Goal: Transaction & Acquisition: Purchase product/service

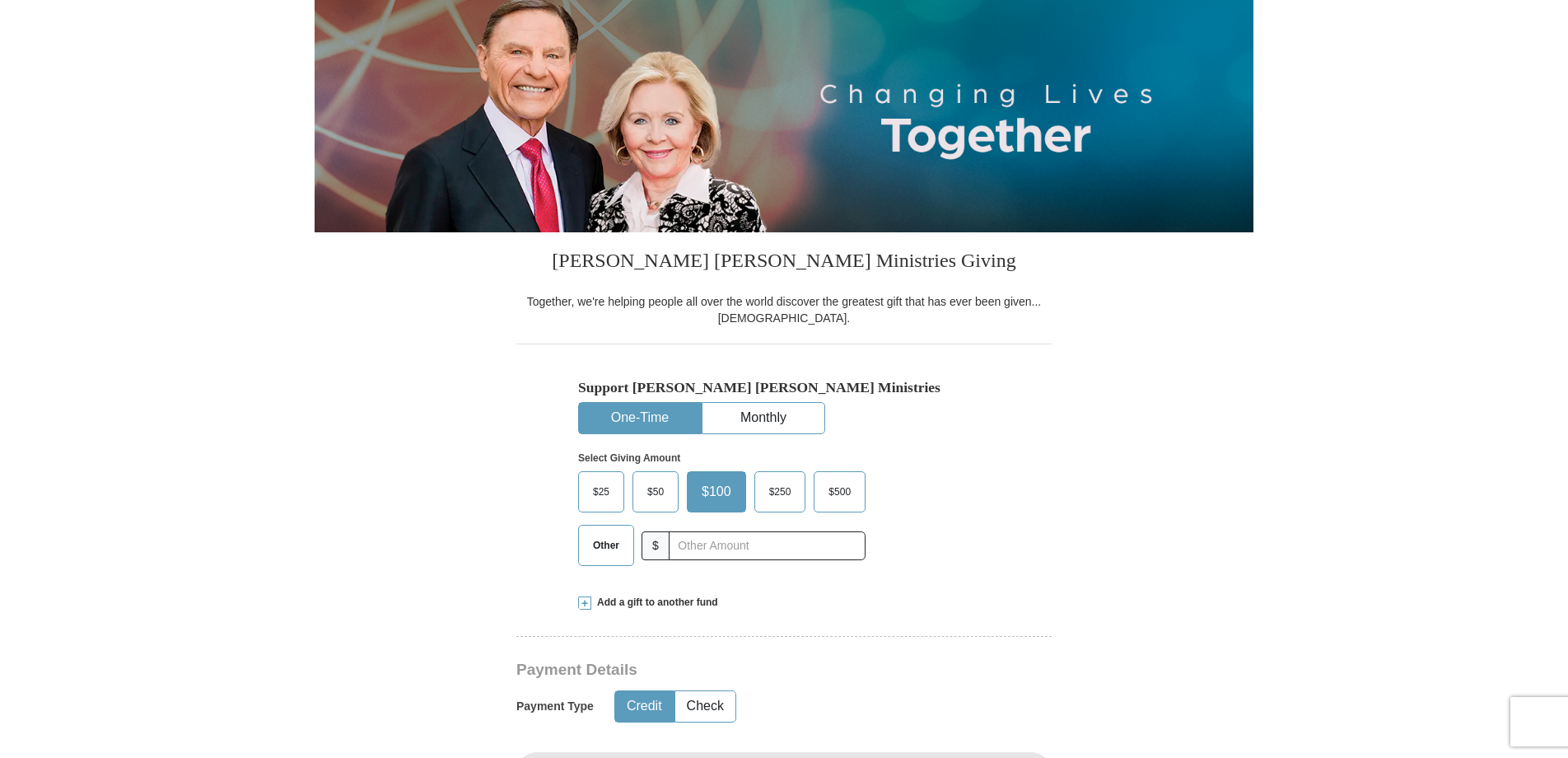
scroll to position [248, 0]
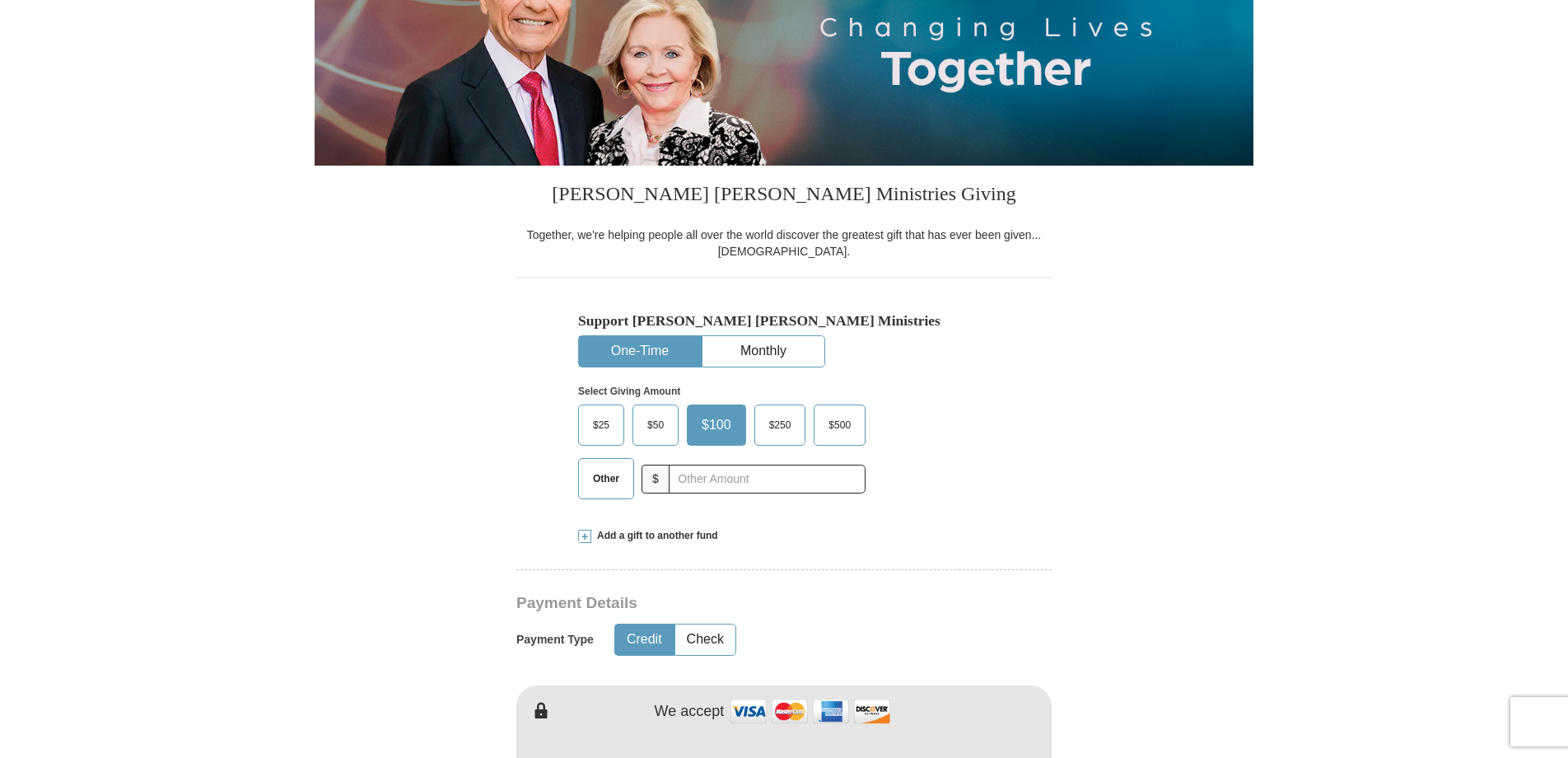
click at [603, 477] on span "Other" at bounding box center [605, 479] width 42 height 25
click at [0, 0] on input "Other" at bounding box center [0, 0] width 0 height 0
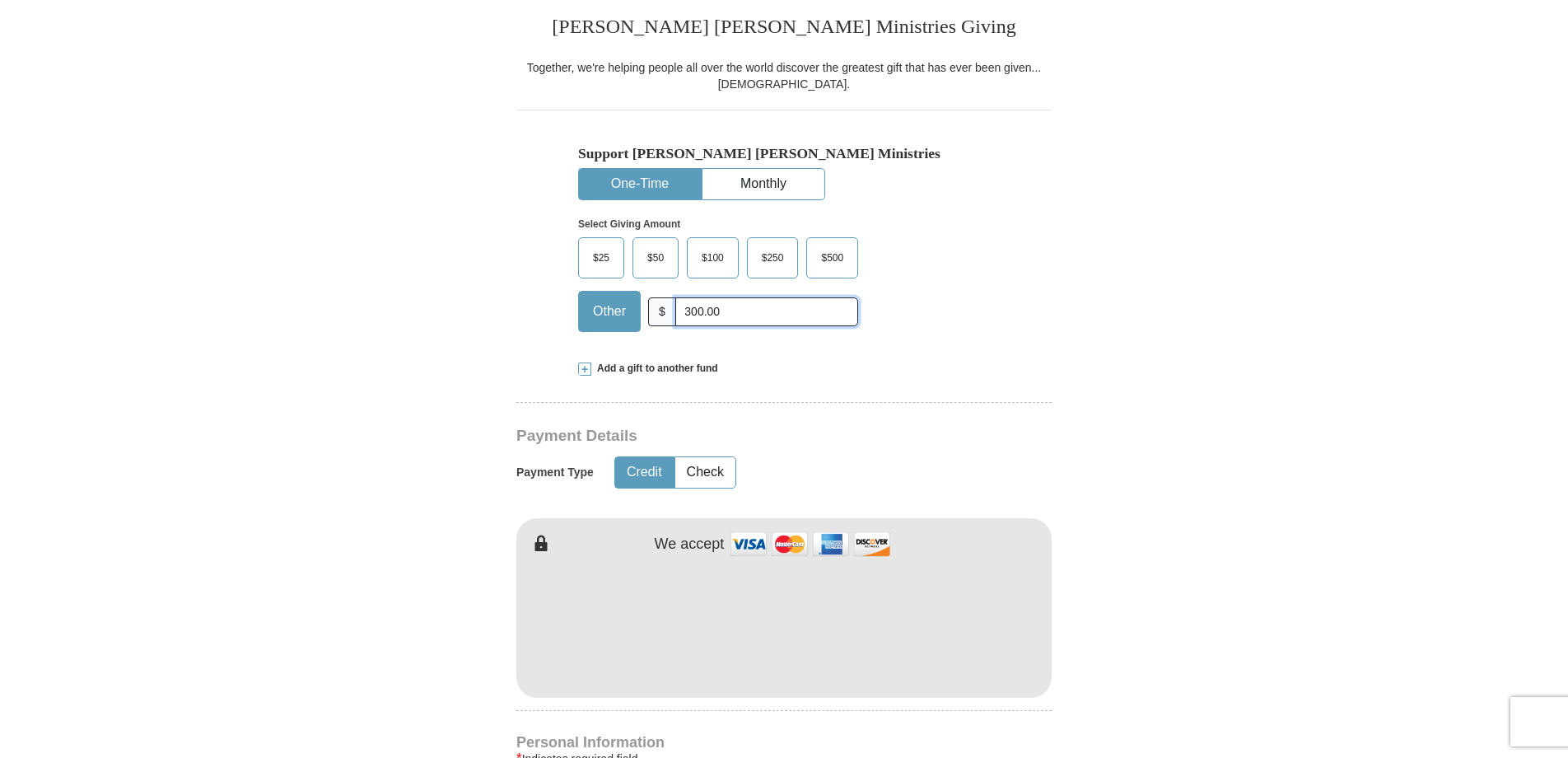
scroll to position [494, 0]
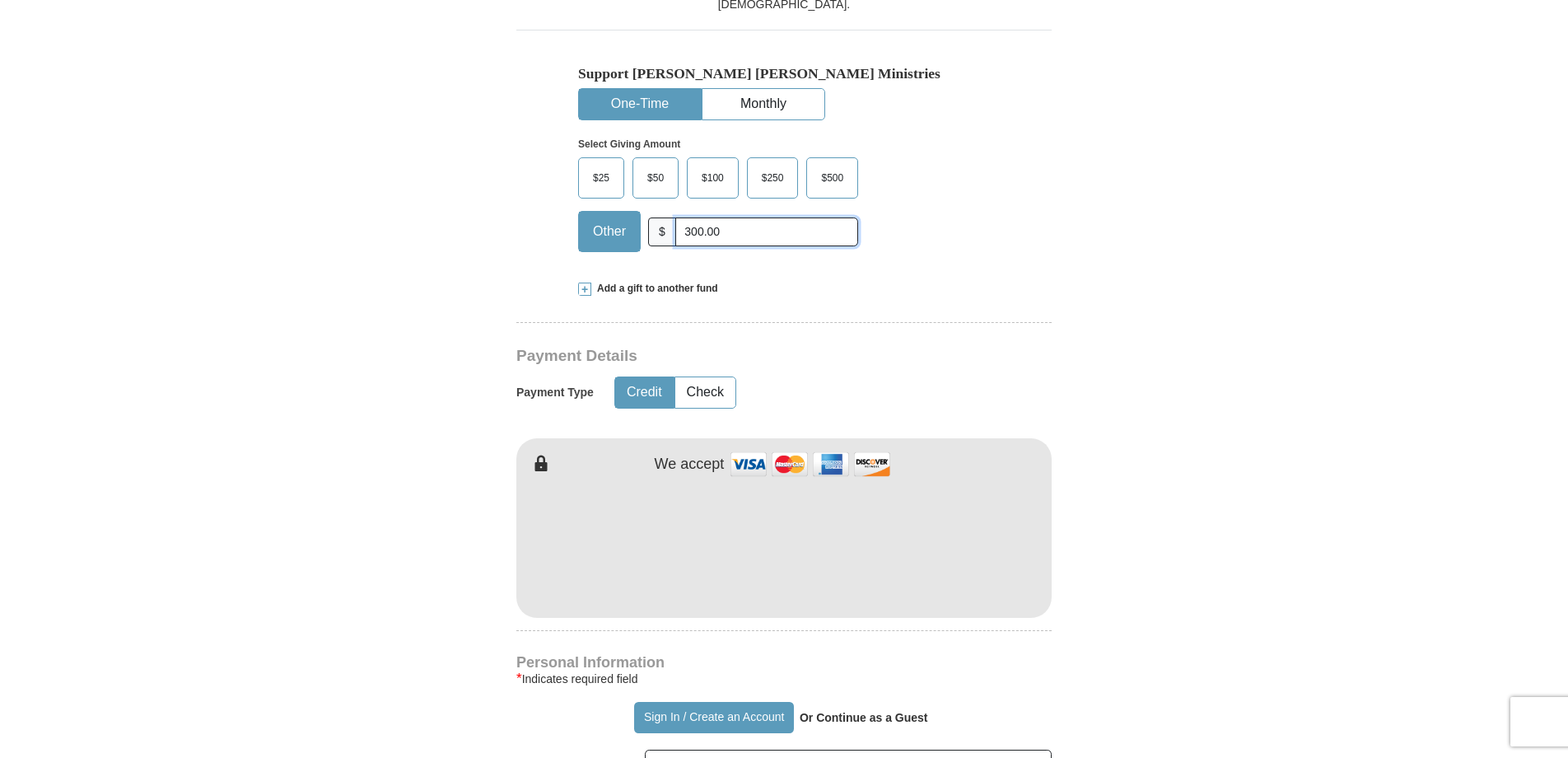
type input "300.00"
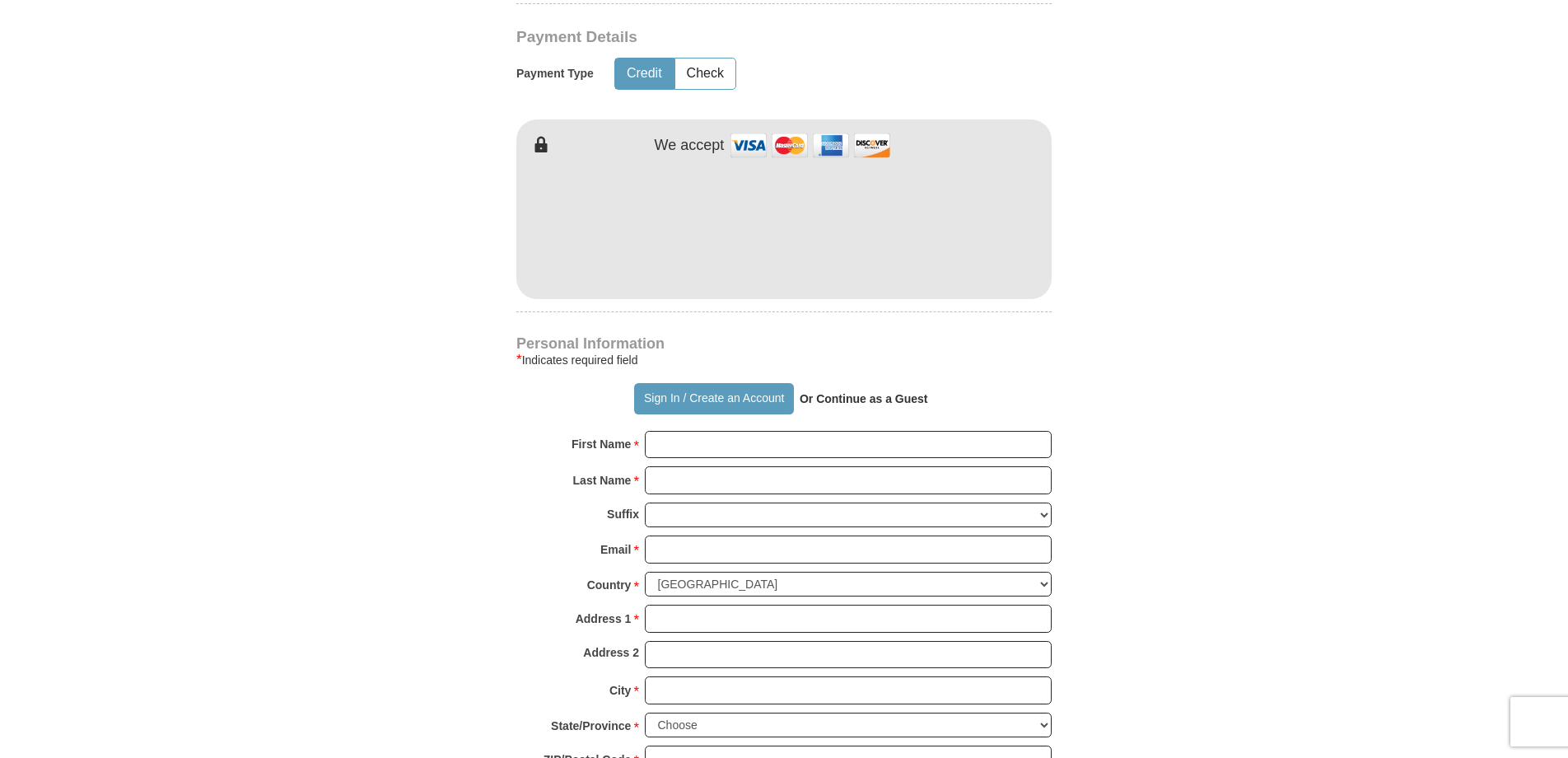
scroll to position [823, 0]
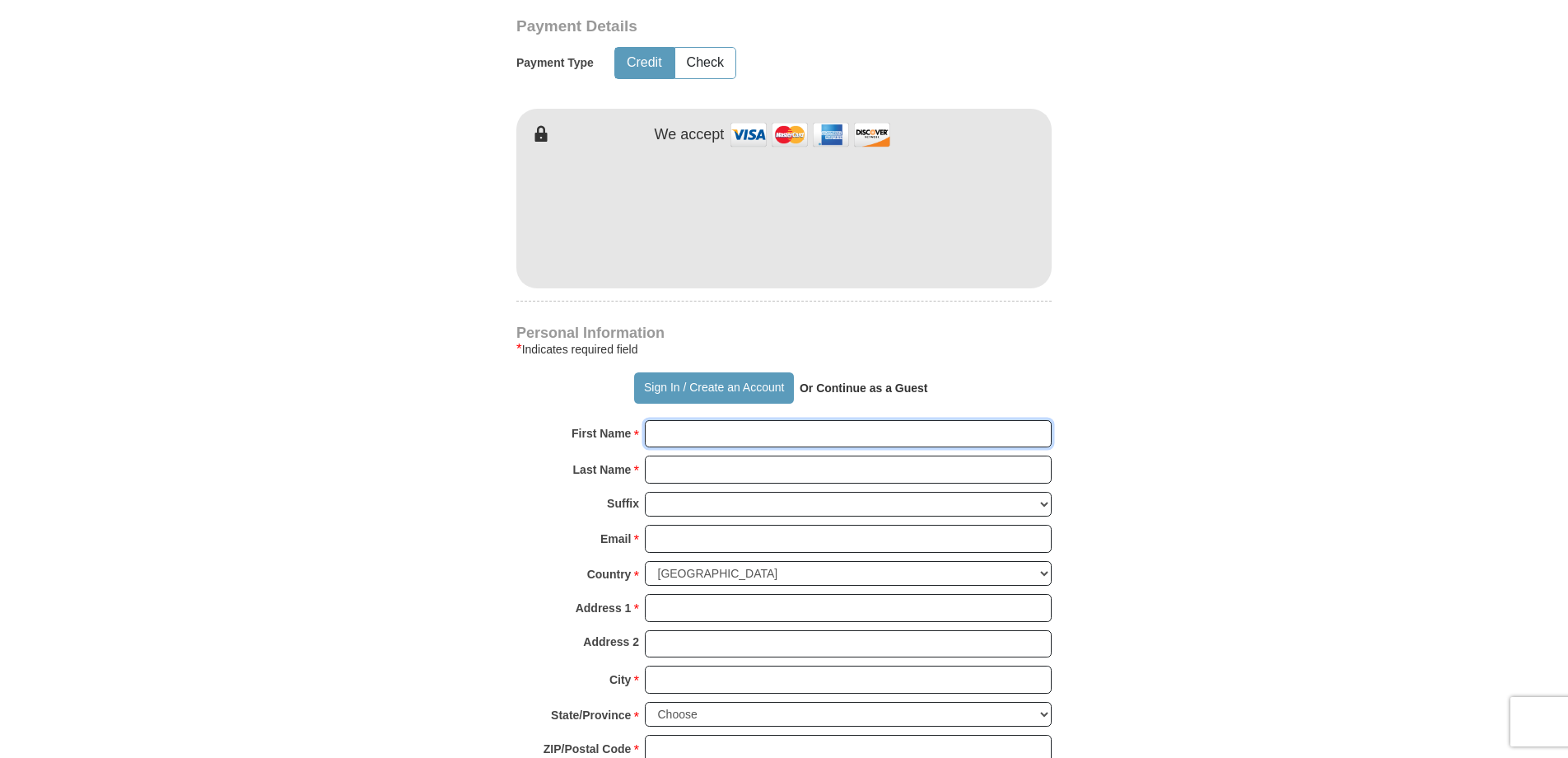
click at [694, 441] on input "First Name *" at bounding box center [848, 433] width 407 height 28
type input "[PERSON_NAME]"
click at [779, 475] on input "Last Name *" at bounding box center [848, 469] width 407 height 28
type input "[PERSON_NAME]"
click at [663, 550] on input "Email *" at bounding box center [848, 538] width 407 height 28
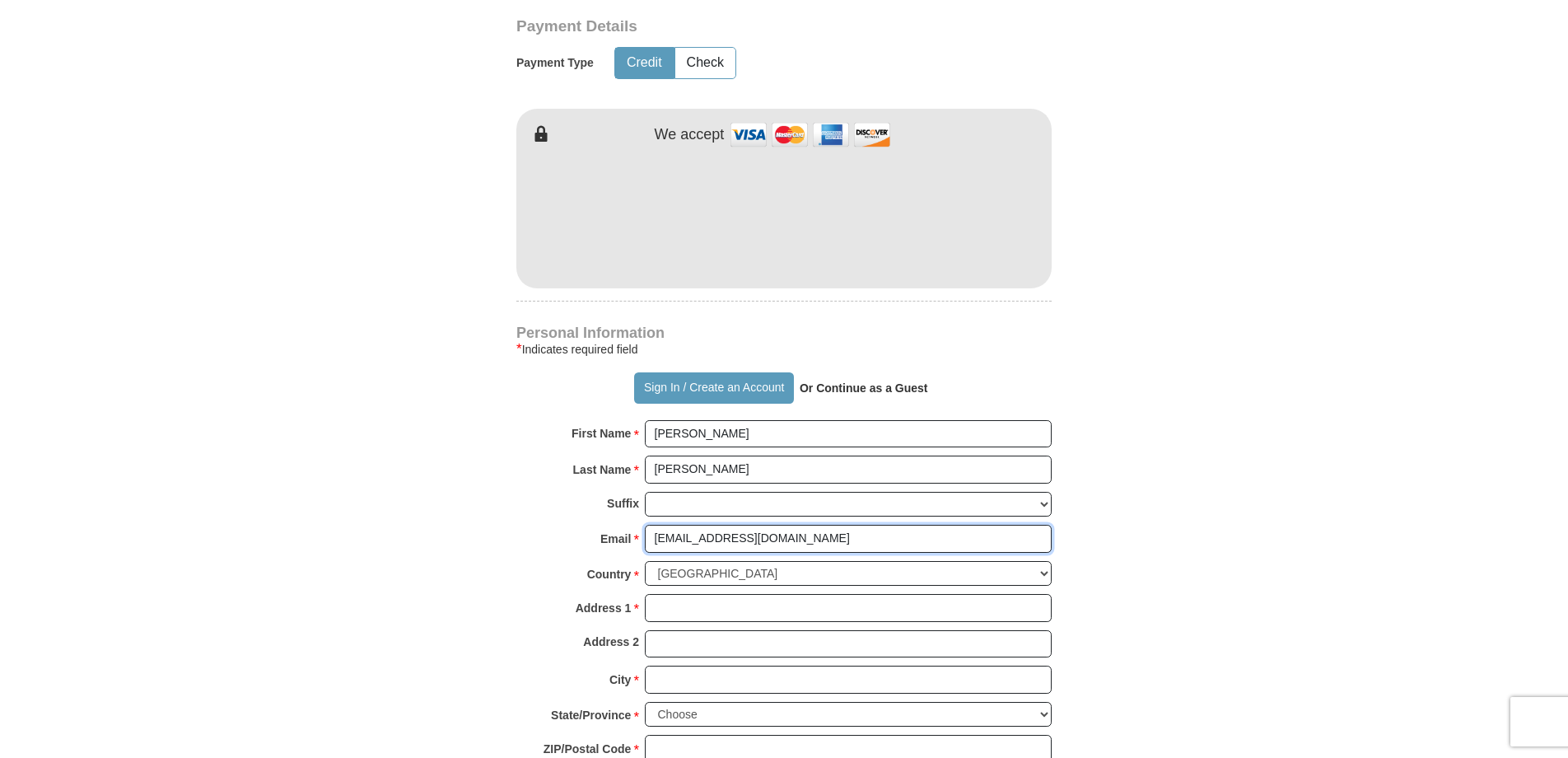
type input "[EMAIL_ADDRESS][DOMAIN_NAME]"
click at [683, 614] on input "Address 1 *" at bounding box center [848, 608] width 407 height 28
type input "[STREET_ADDRESS]"
click at [684, 683] on input "City *" at bounding box center [848, 679] width 407 height 28
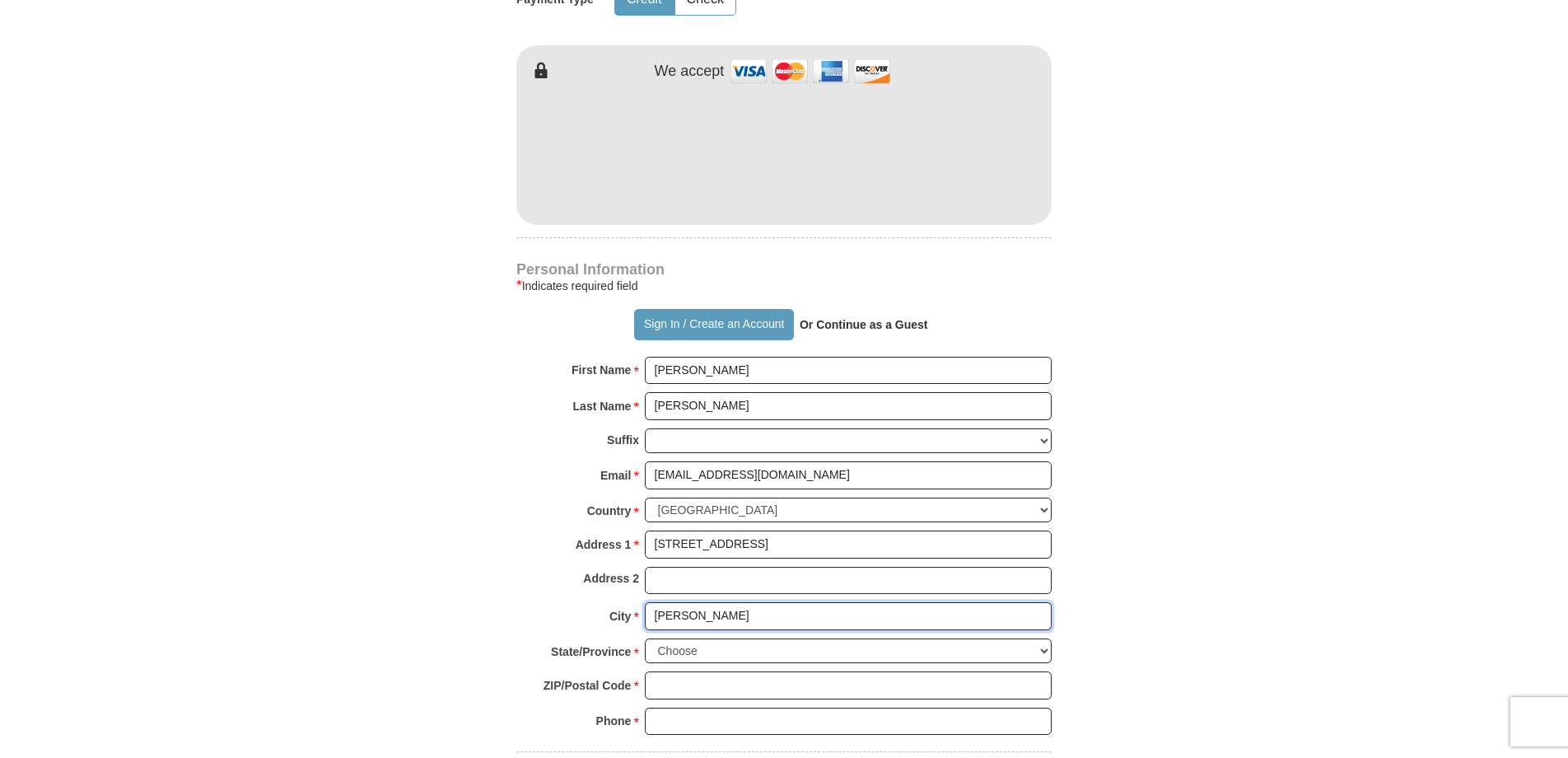
scroll to position [988, 0]
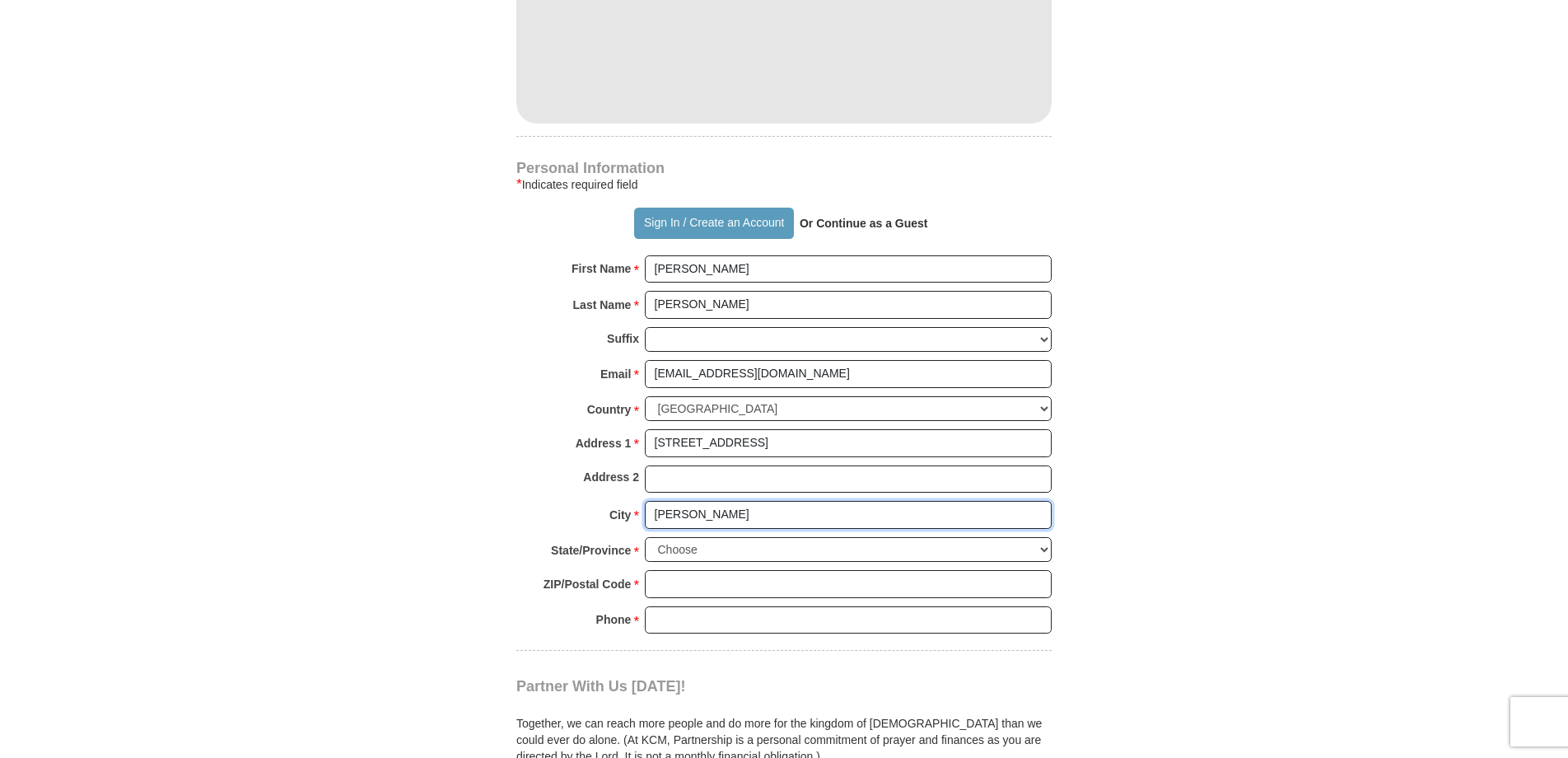
type input "[PERSON_NAME]"
click at [1045, 547] on select "Choose [US_STATE] [US_STATE] [US_STATE] [US_STATE] [US_STATE] Armed Forces Amer…" at bounding box center [848, 550] width 407 height 26
select select "WY"
click at [645, 537] on select "Choose [US_STATE] [US_STATE] [US_STATE] [US_STATE] [US_STATE] Armed Forces Amer…" at bounding box center [848, 550] width 407 height 26
click at [741, 588] on input "ZIP/Postal Code *" at bounding box center [848, 584] width 407 height 28
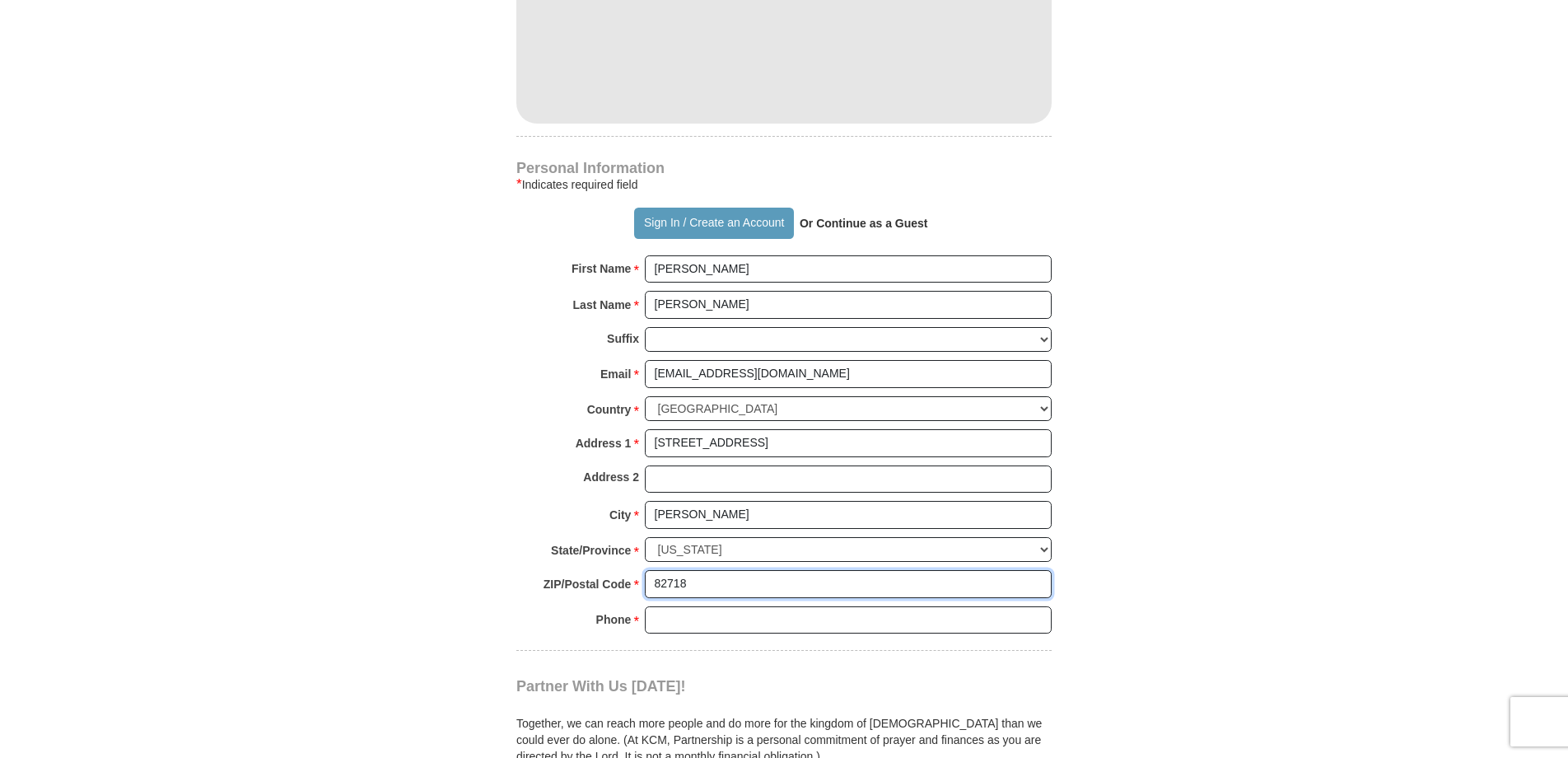
type input "82718"
click at [694, 633] on input "Phone * *" at bounding box center [848, 620] width 407 height 28
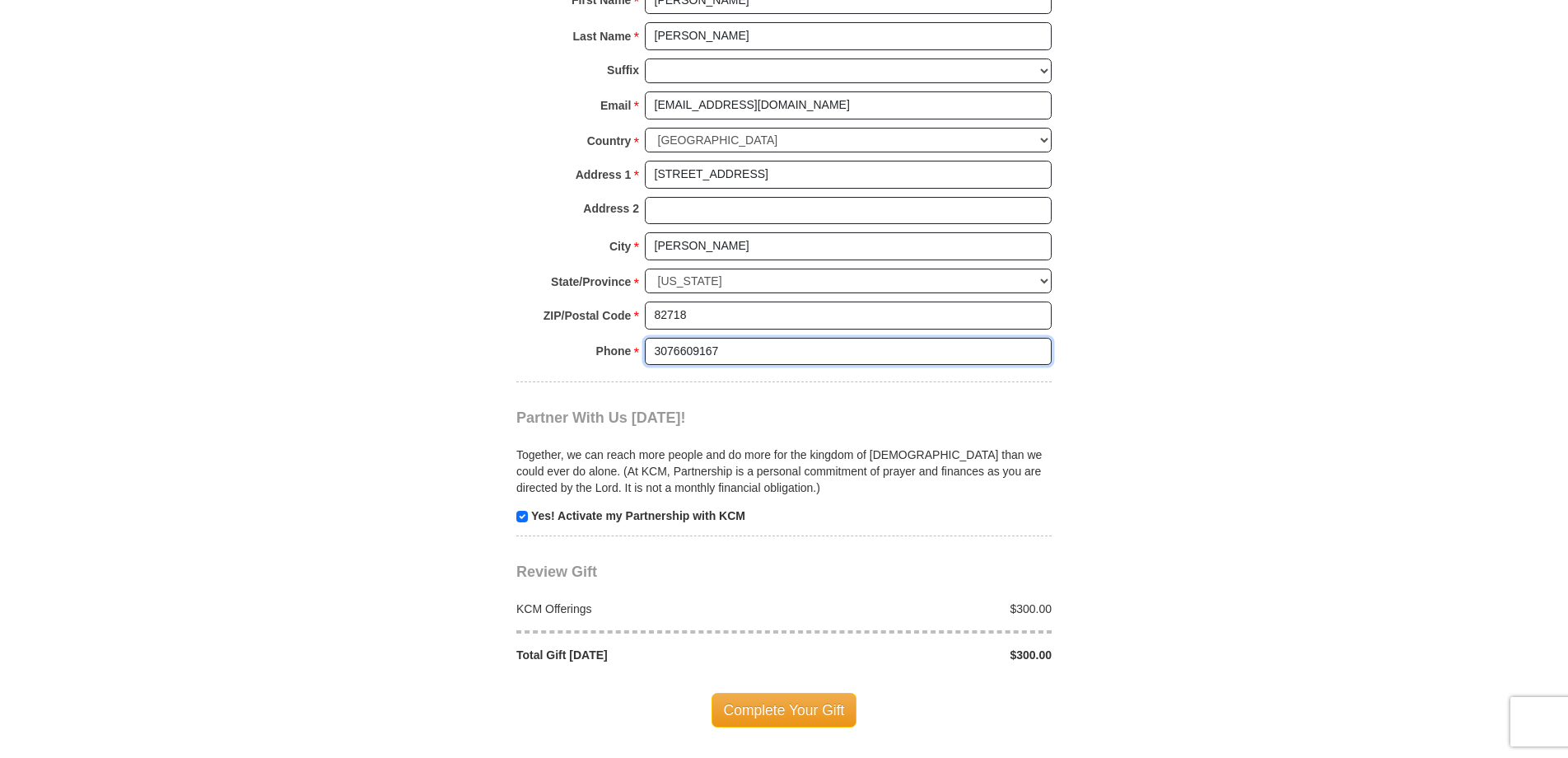
scroll to position [1400, 0]
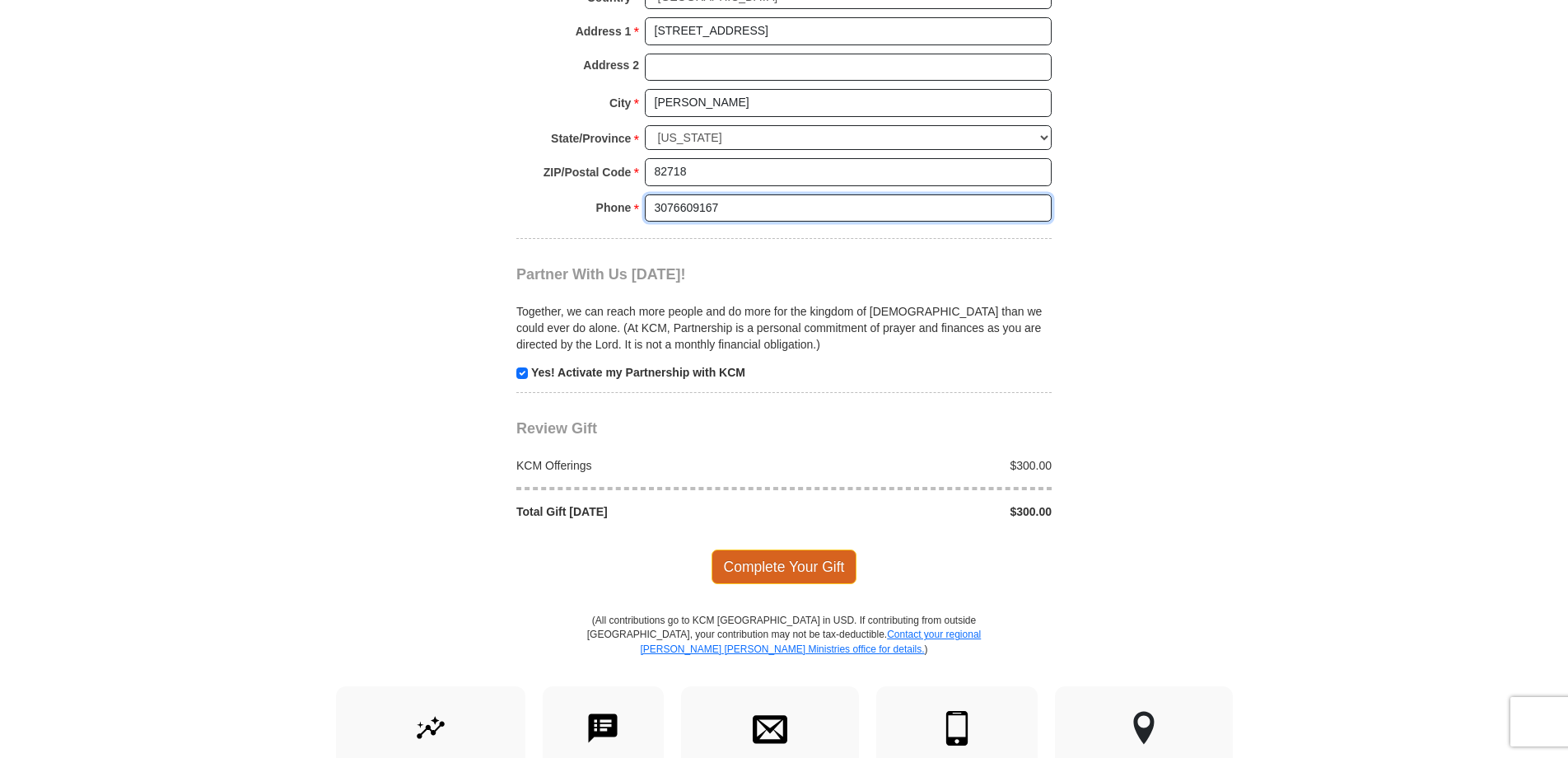
type input "3076609167"
click at [799, 571] on span "Complete Your Gift" at bounding box center [784, 567] width 145 height 35
